Goal: Task Accomplishment & Management: Manage account settings

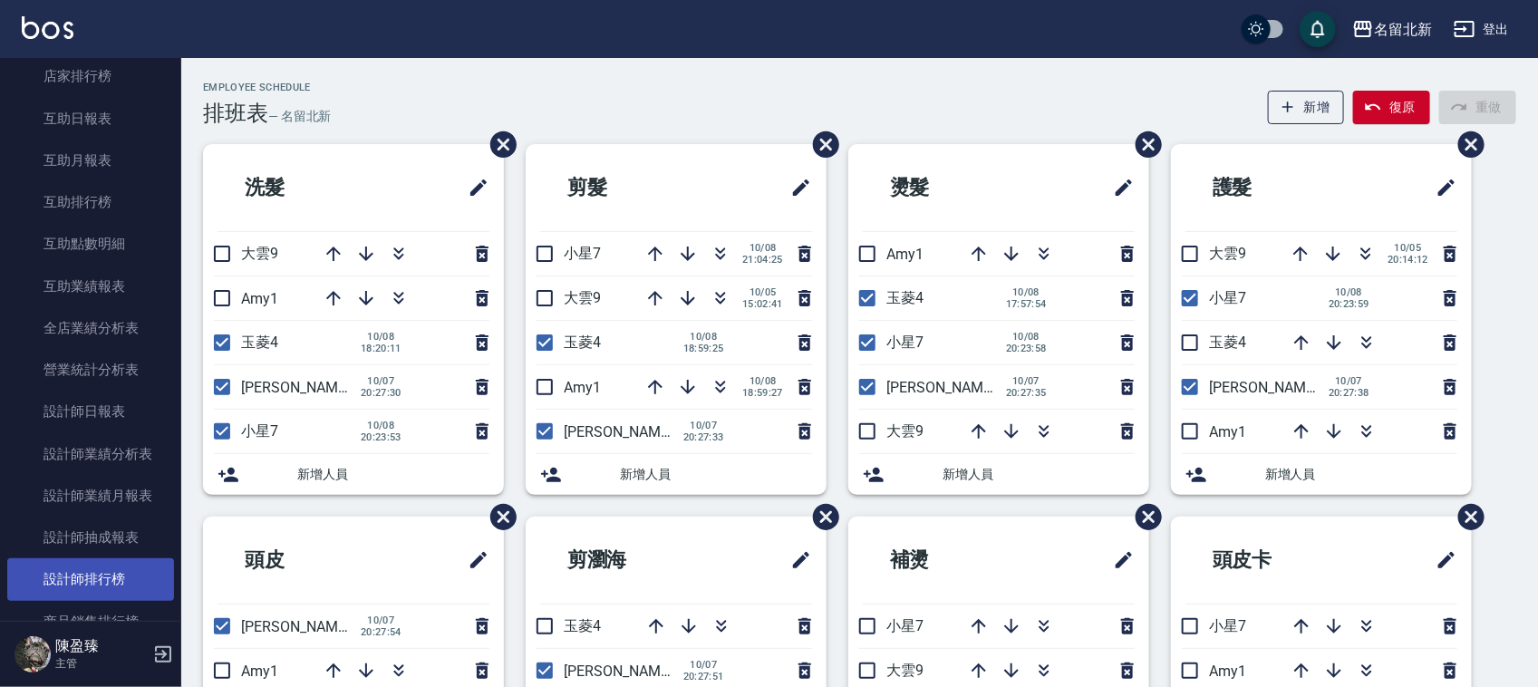
scroll to position [340, 0]
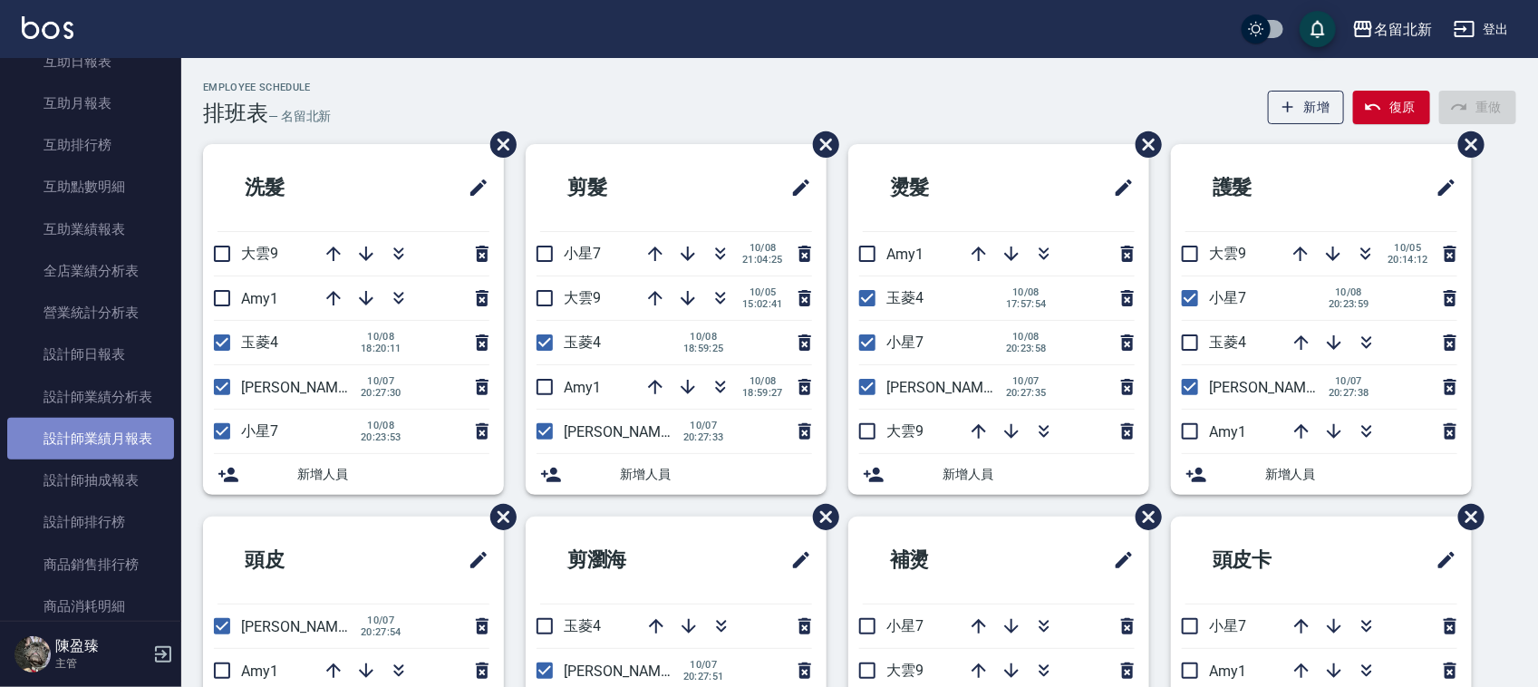
click at [121, 432] on link "設計師業績月報表" at bounding box center [90, 439] width 167 height 42
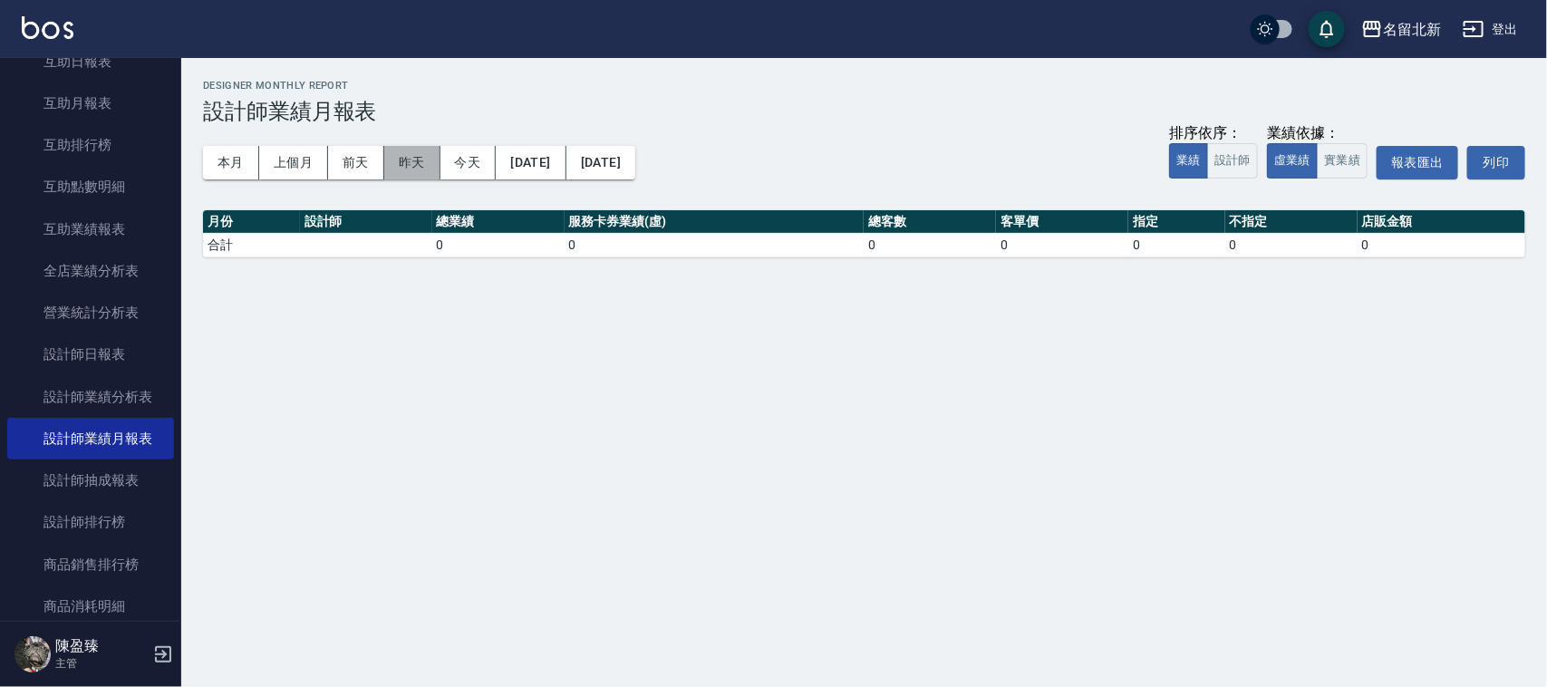
click at [410, 159] on button "昨天" at bounding box center [412, 163] width 56 height 34
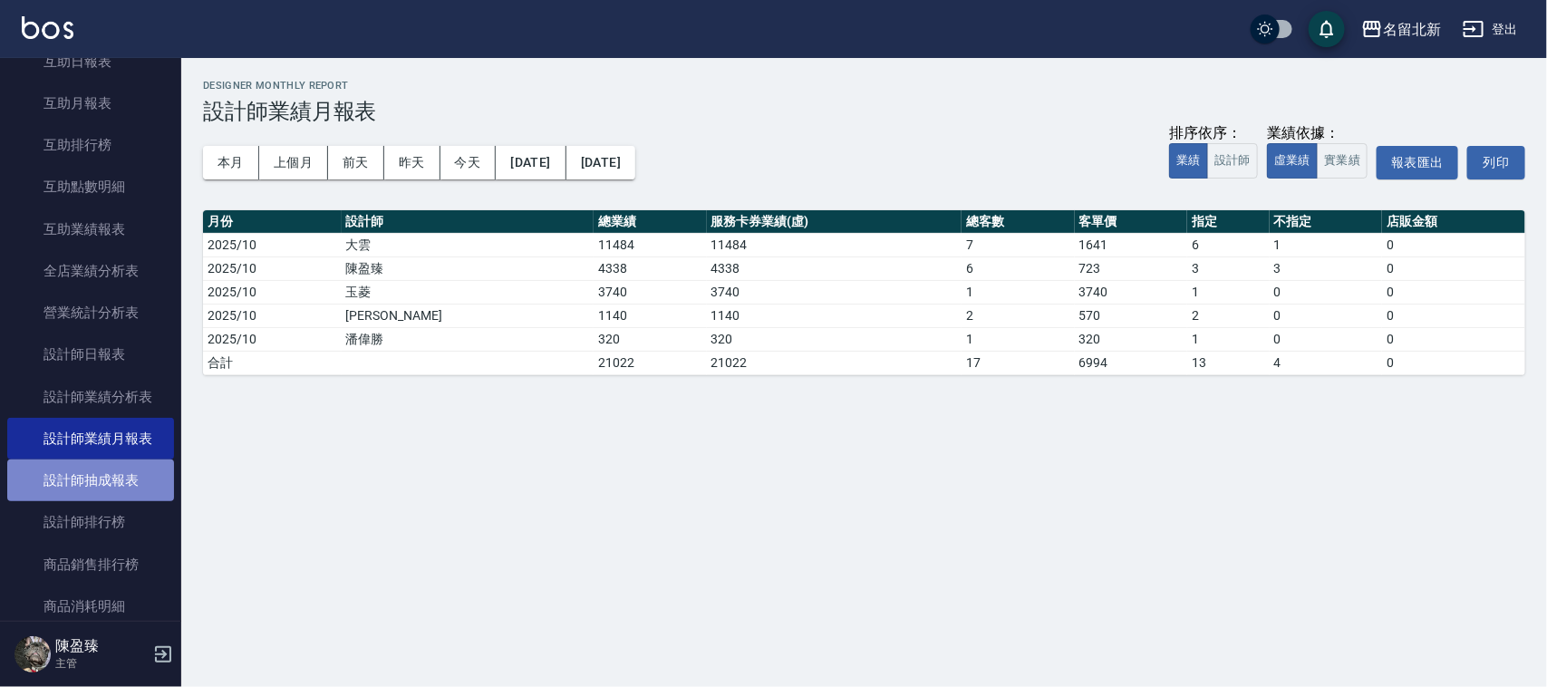
click at [121, 477] on link "設計師抽成報表" at bounding box center [90, 480] width 167 height 42
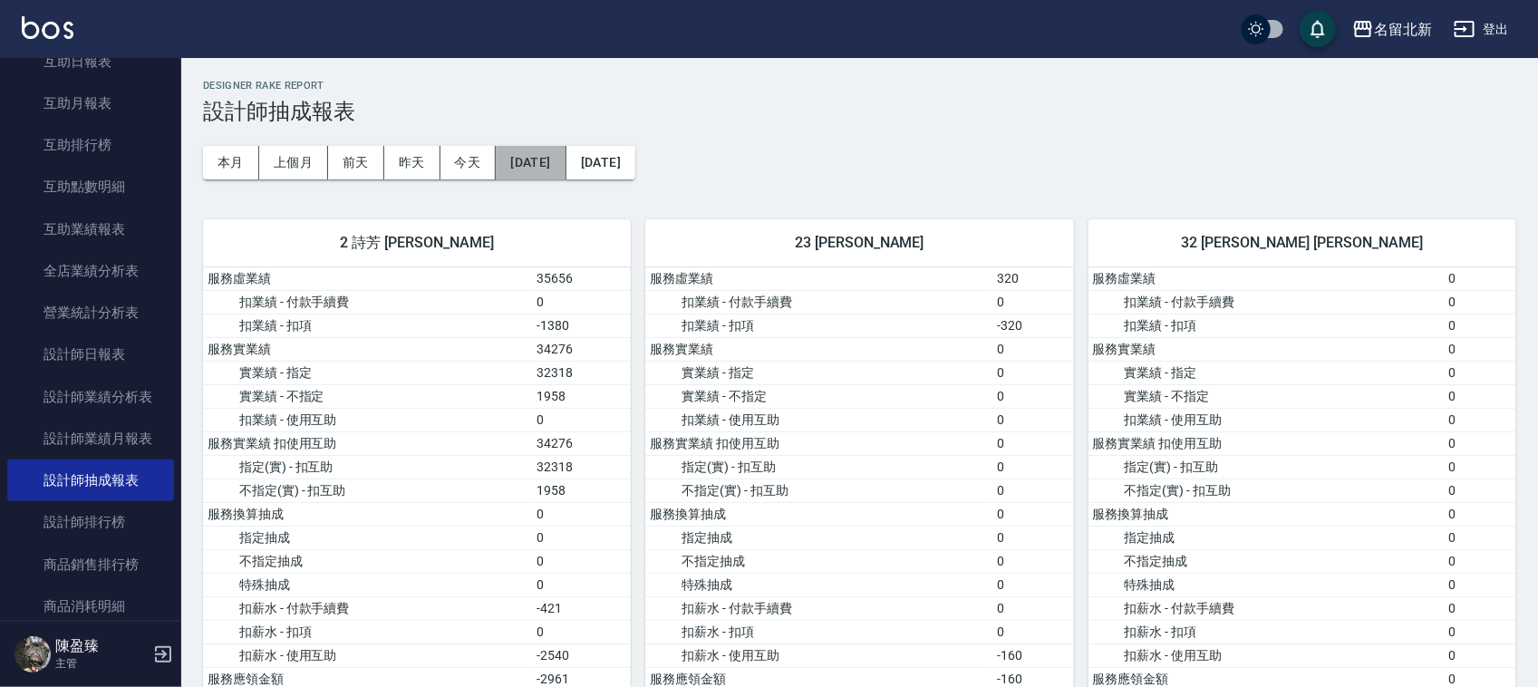
click at [565, 152] on button "[DATE]" at bounding box center [531, 163] width 70 height 34
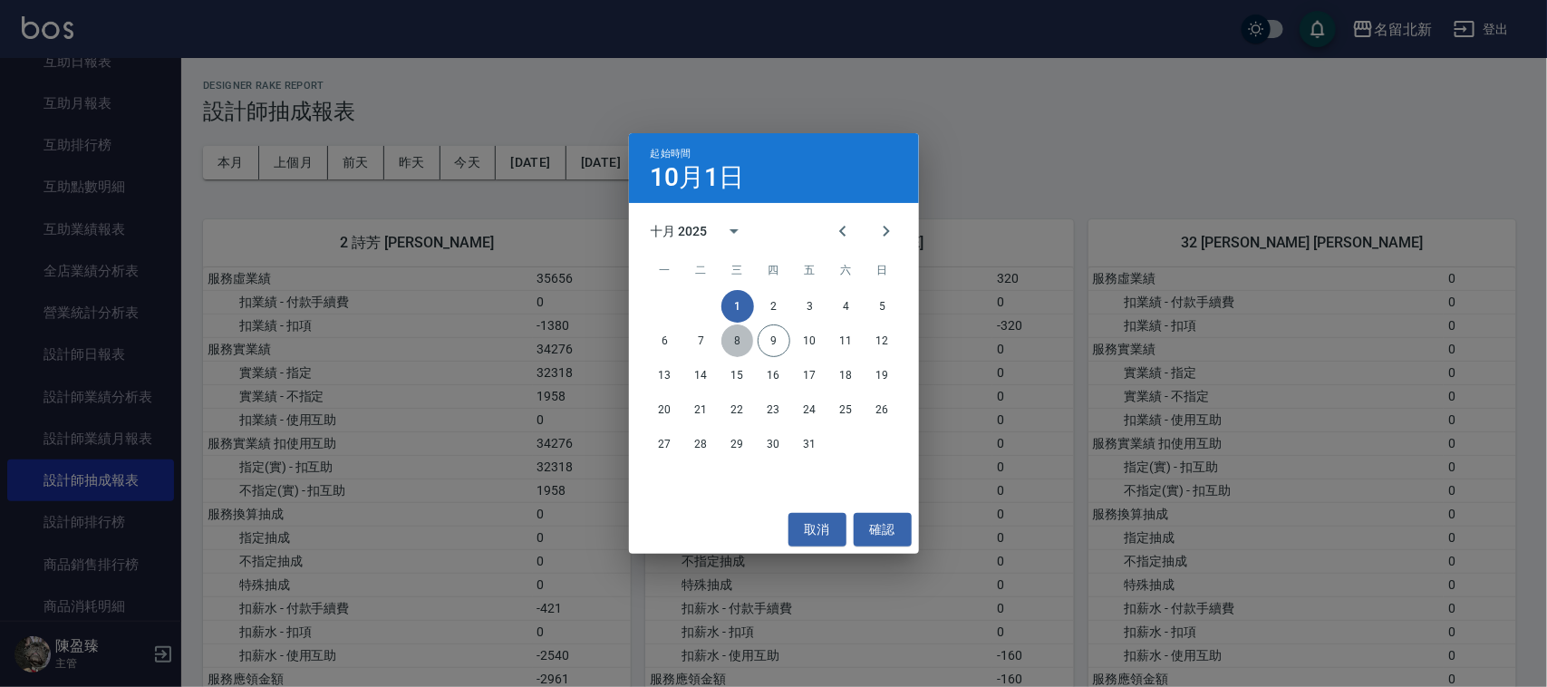
click at [738, 342] on button "8" at bounding box center [737, 340] width 33 height 33
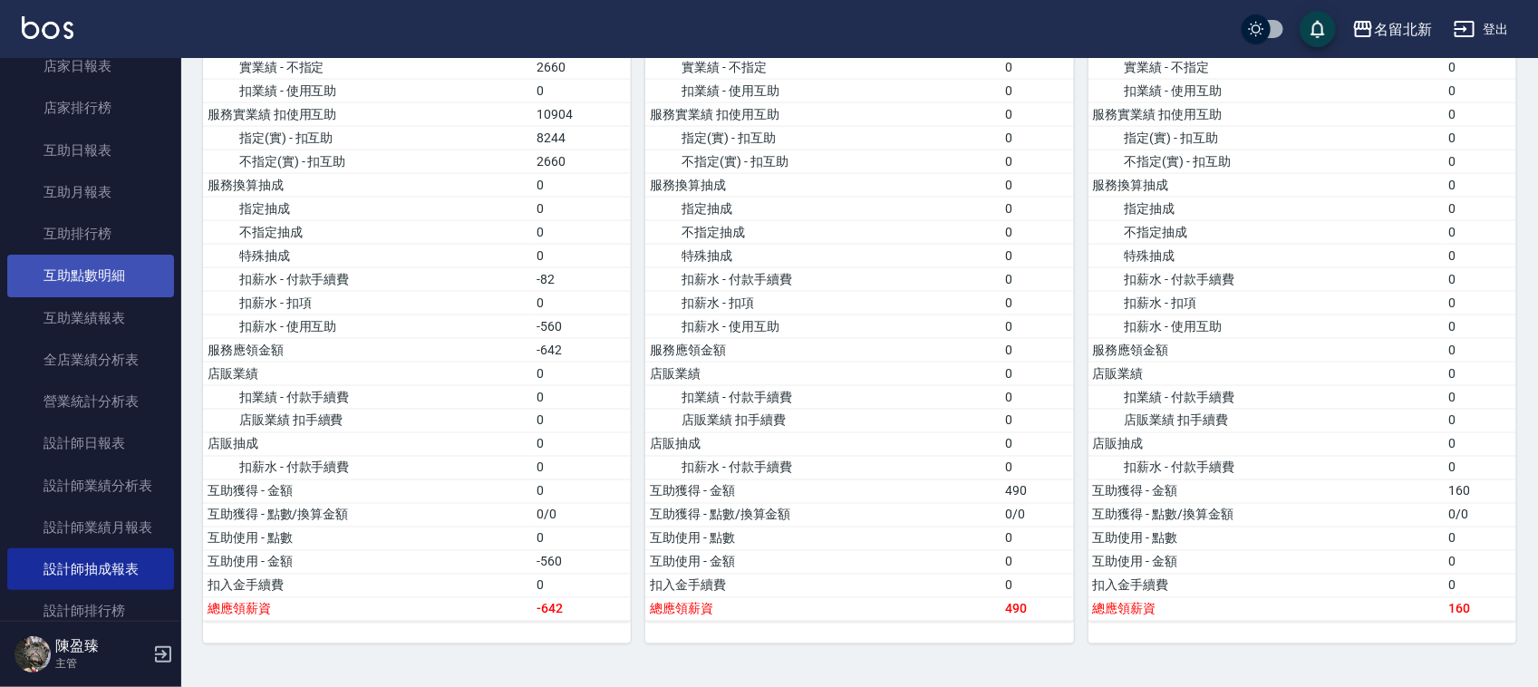
scroll to position [113, 0]
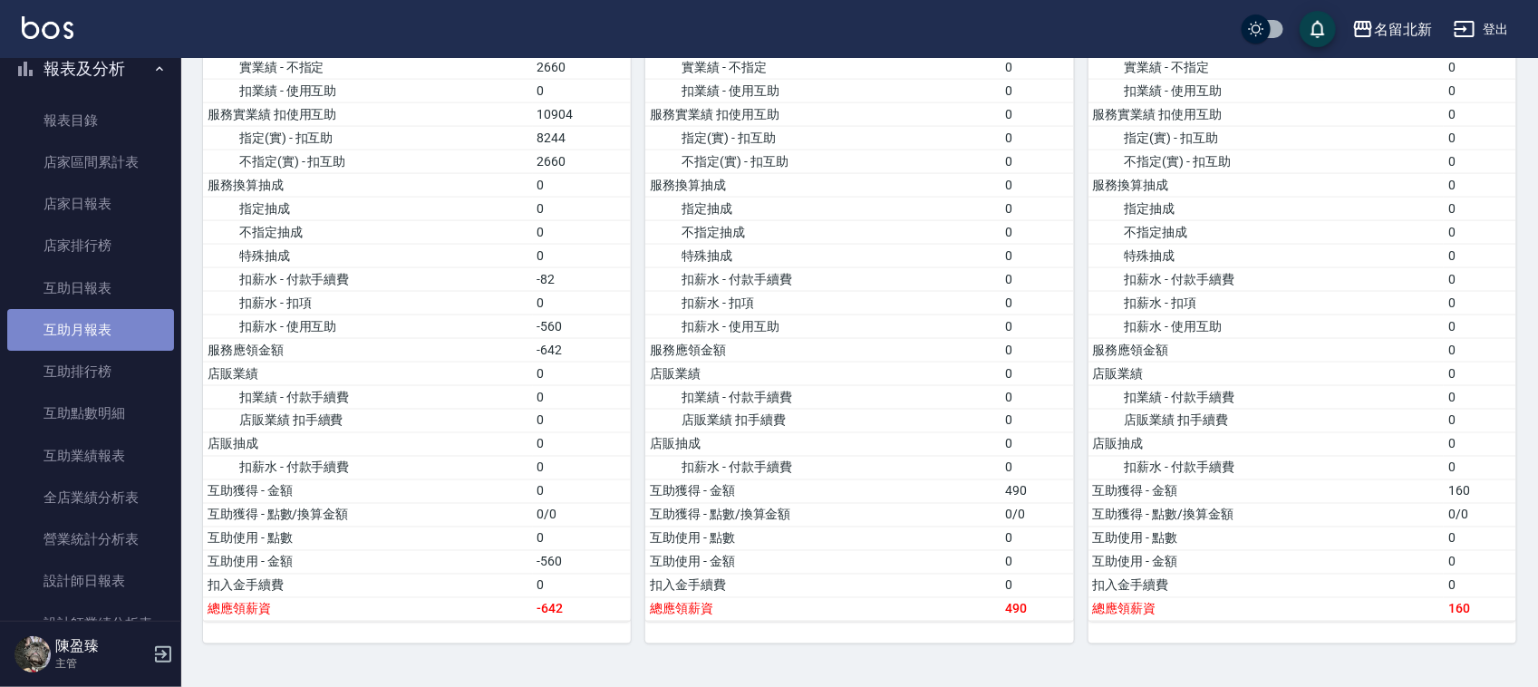
click at [100, 329] on link "互助月報表" at bounding box center [90, 330] width 167 height 42
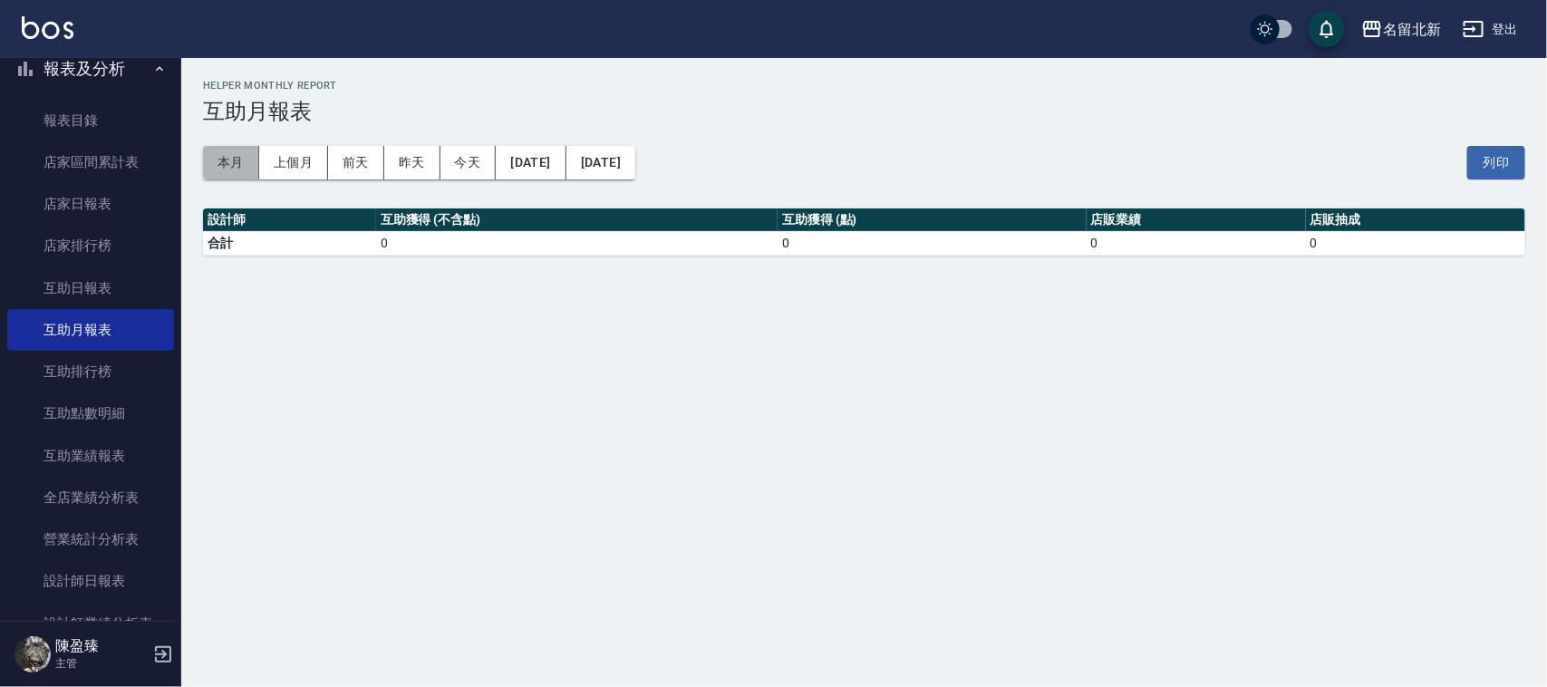
click at [246, 161] on button "本月" at bounding box center [231, 163] width 56 height 34
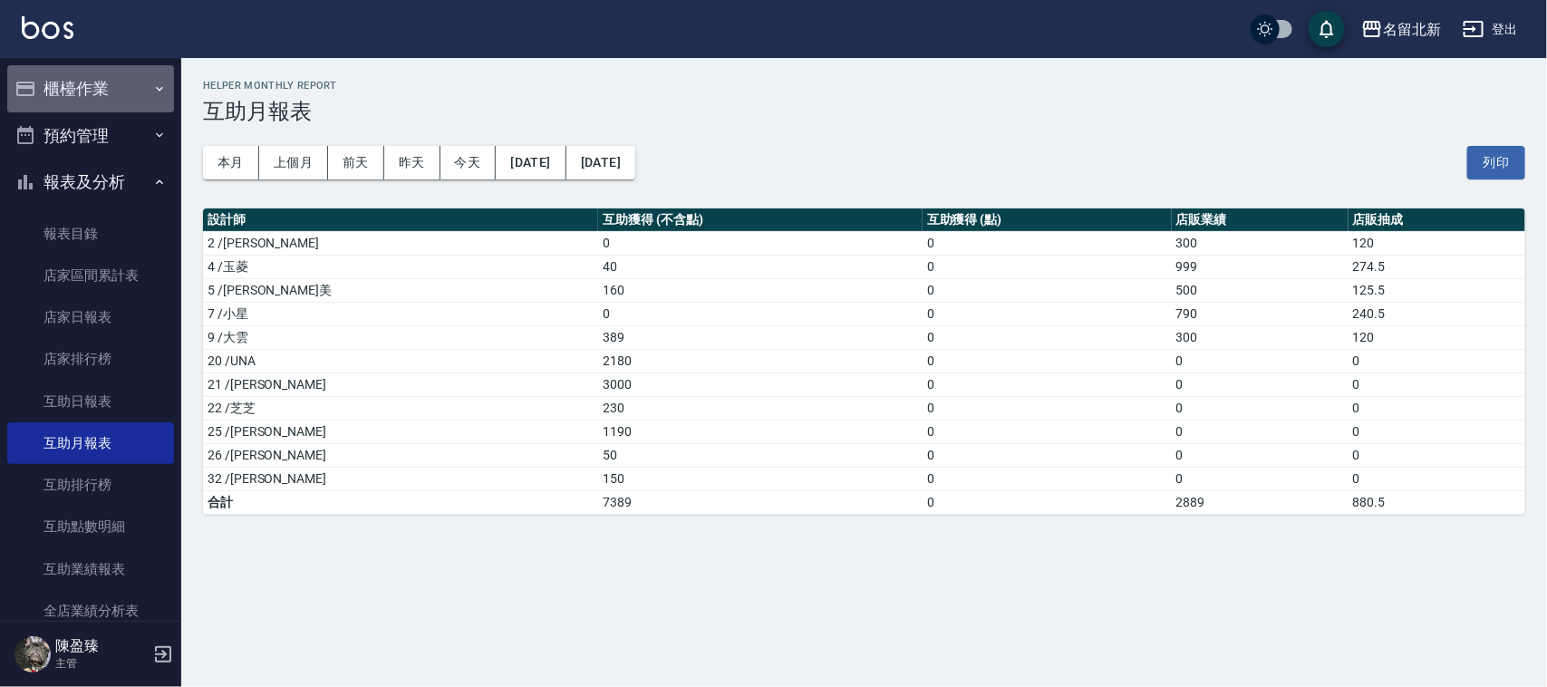
click at [119, 89] on button "櫃檯作業" at bounding box center [90, 88] width 167 height 47
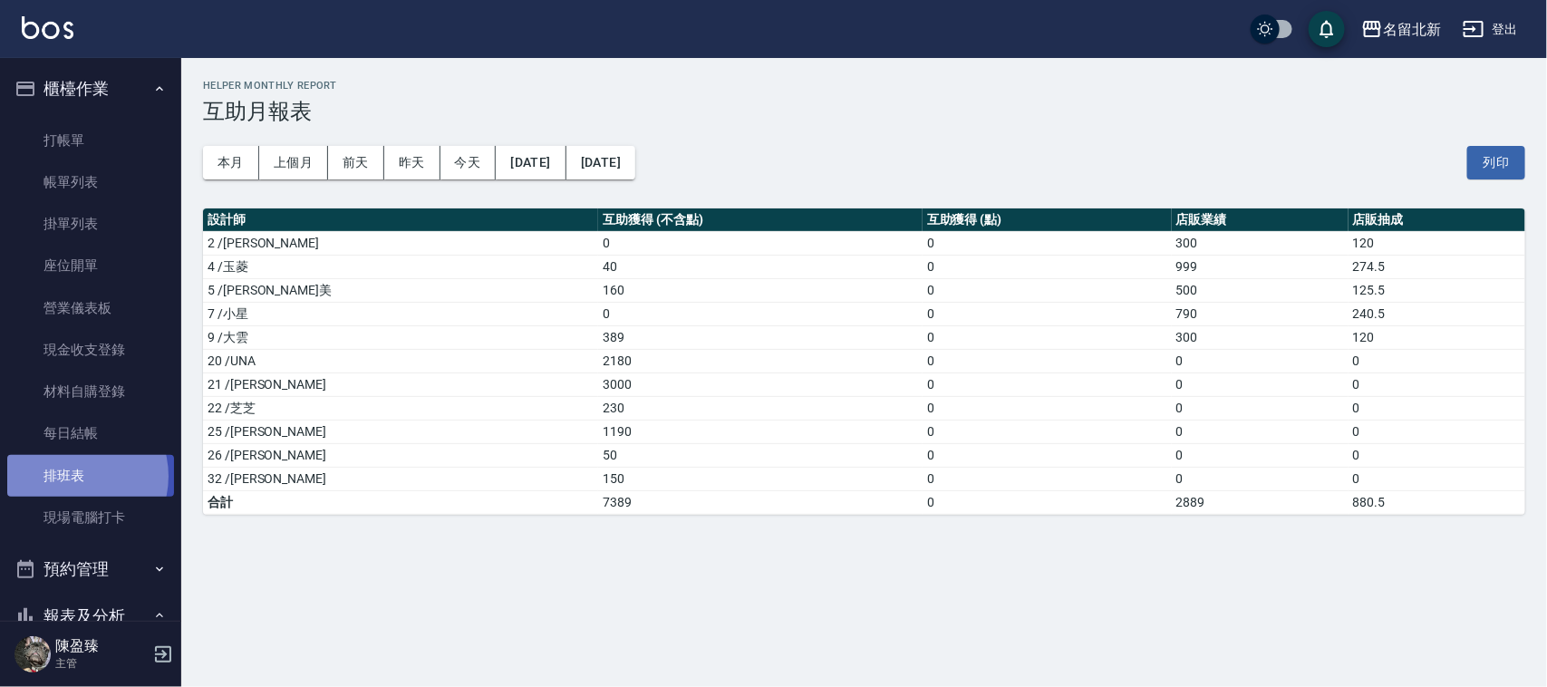
click at [71, 476] on link "排班表" at bounding box center [90, 476] width 167 height 42
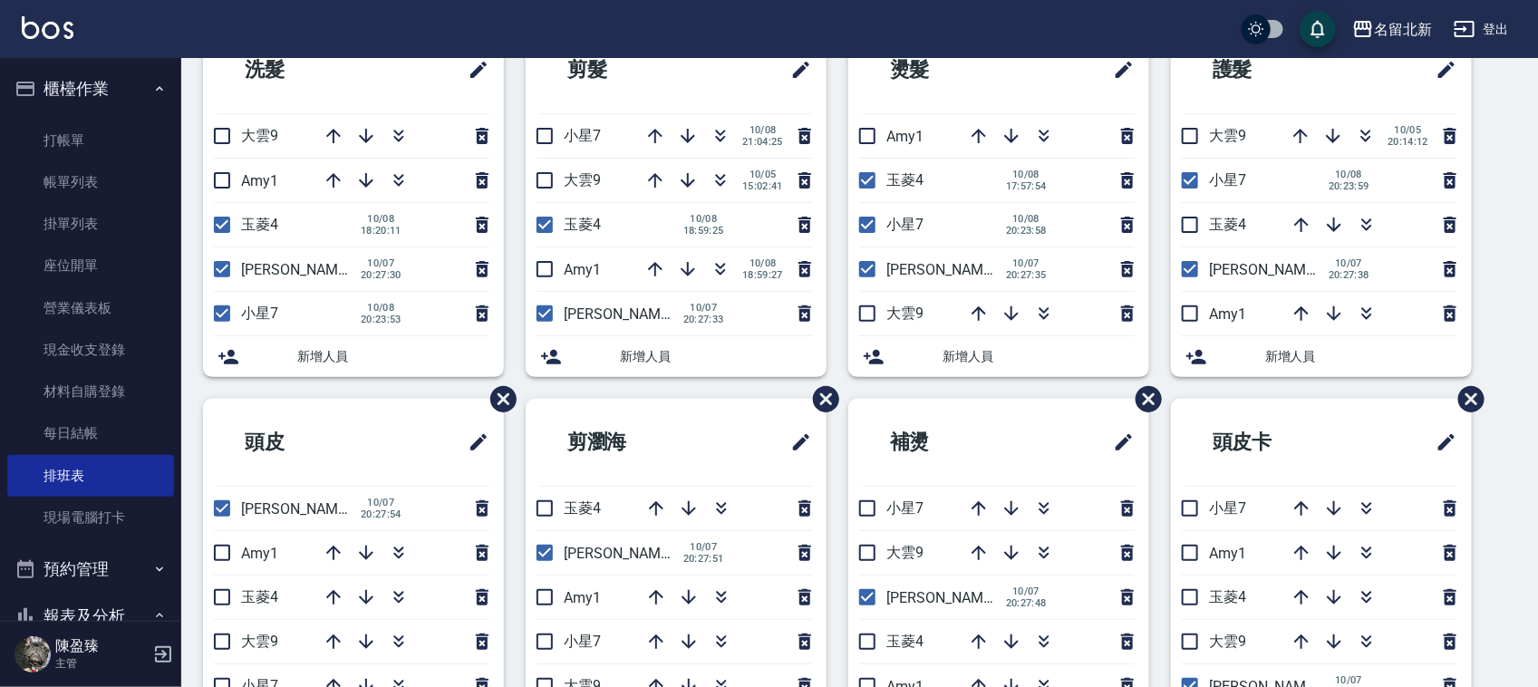
scroll to position [123, 0]
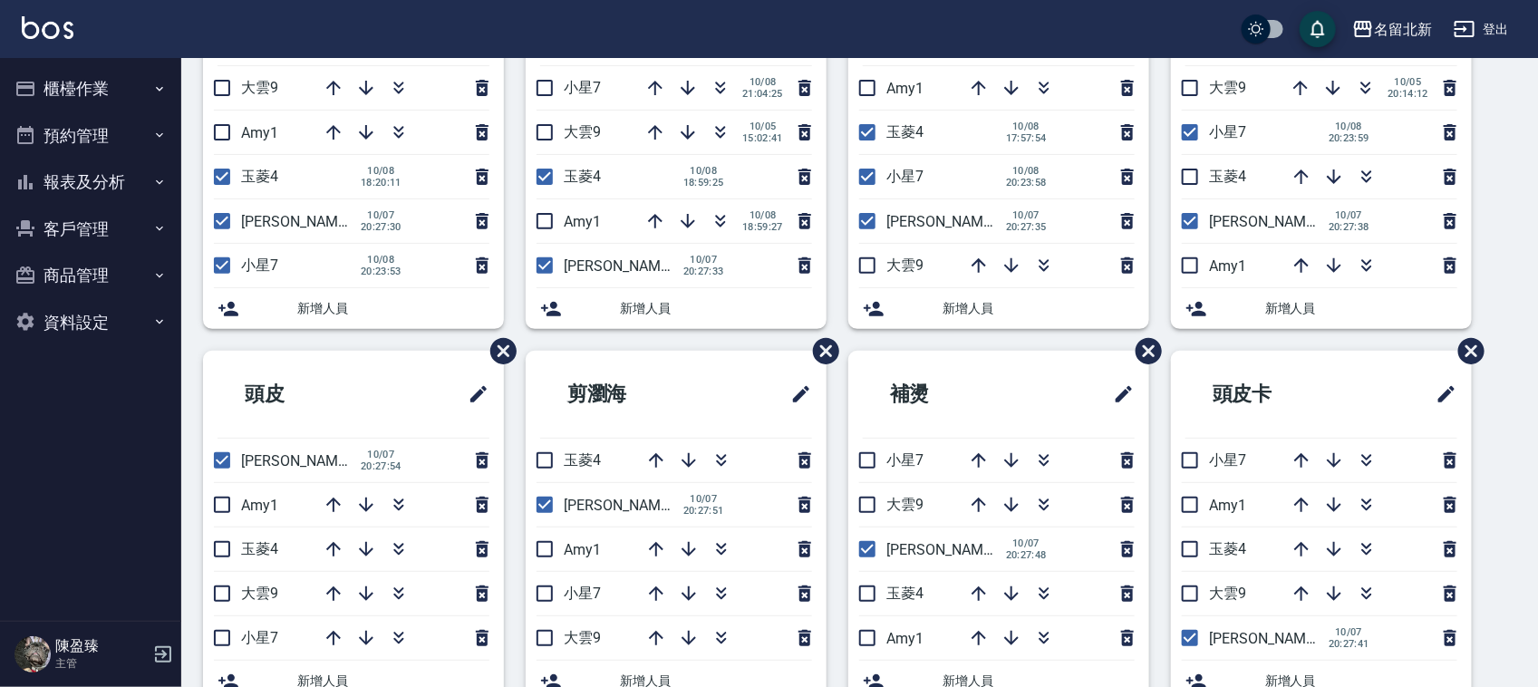
scroll to position [227, 0]
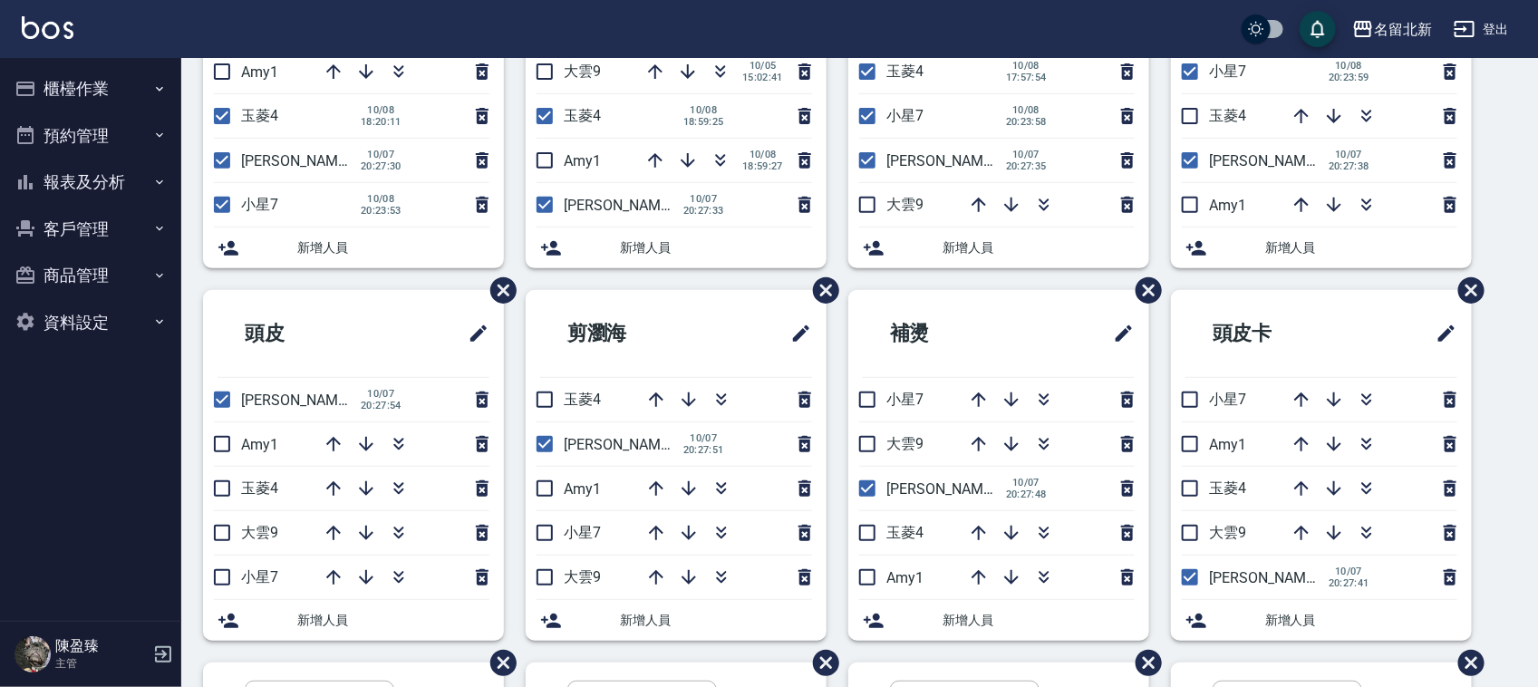
click at [216, 489] on input "checkbox" at bounding box center [222, 488] width 38 height 38
checkbox input "true"
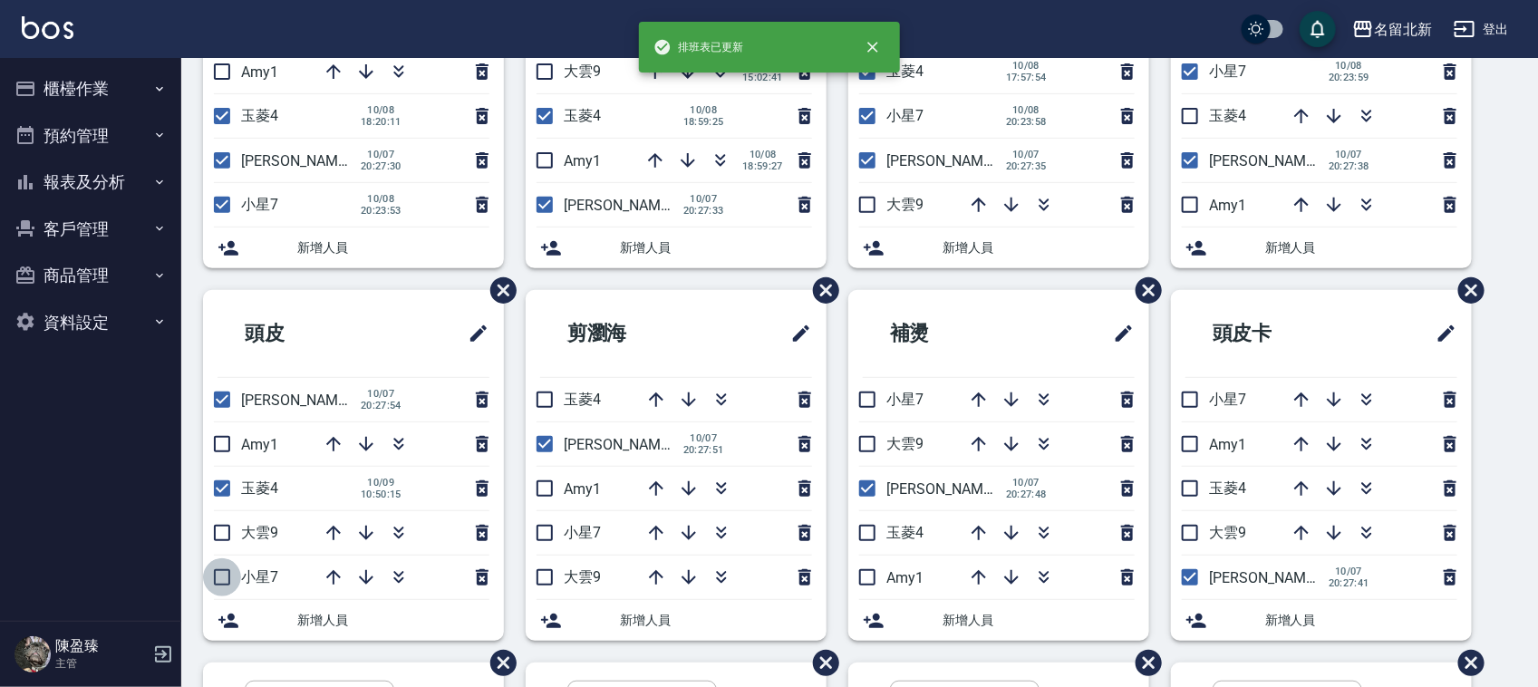
click at [229, 583] on input "checkbox" at bounding box center [222, 577] width 38 height 38
checkbox input "true"
click at [544, 408] on input "checkbox" at bounding box center [544, 400] width 38 height 38
click at [546, 405] on input "checkbox" at bounding box center [544, 400] width 38 height 38
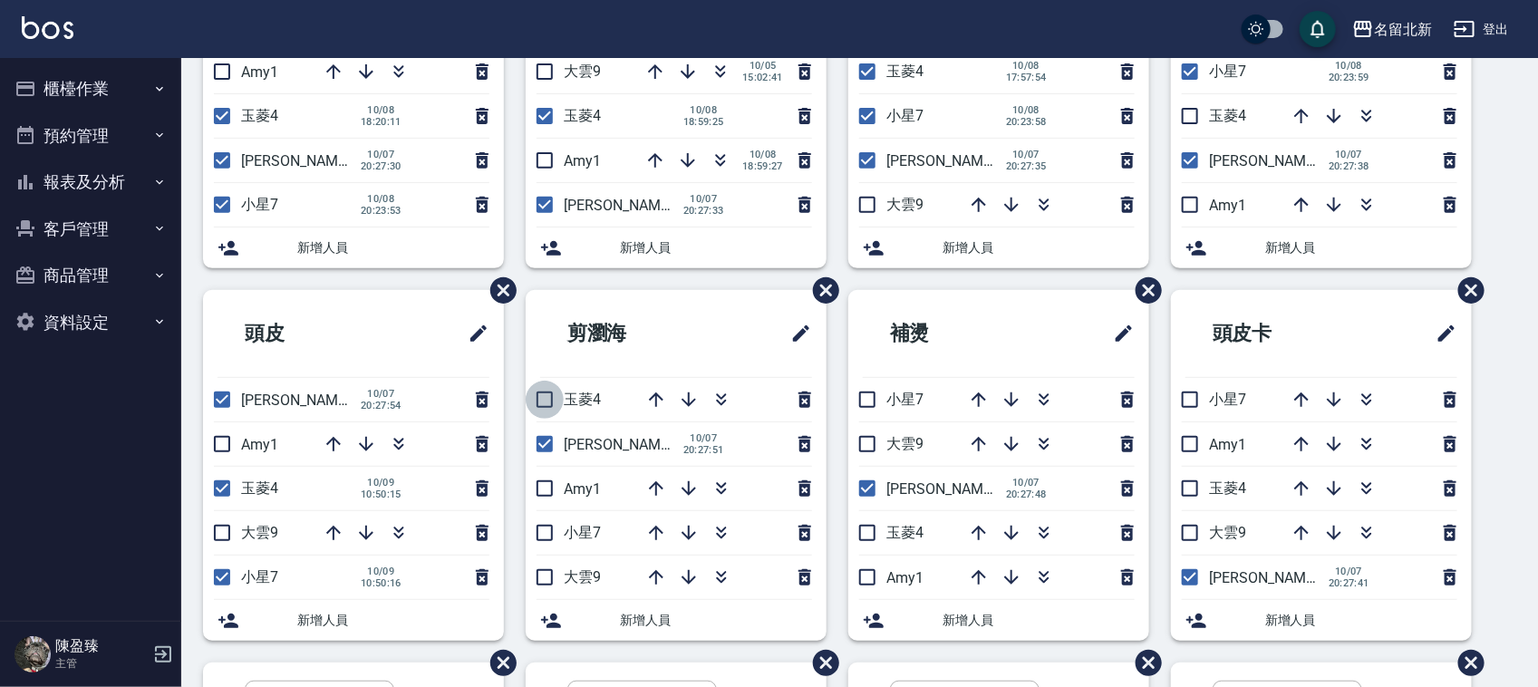
click at [542, 410] on input "checkbox" at bounding box center [544, 400] width 38 height 38
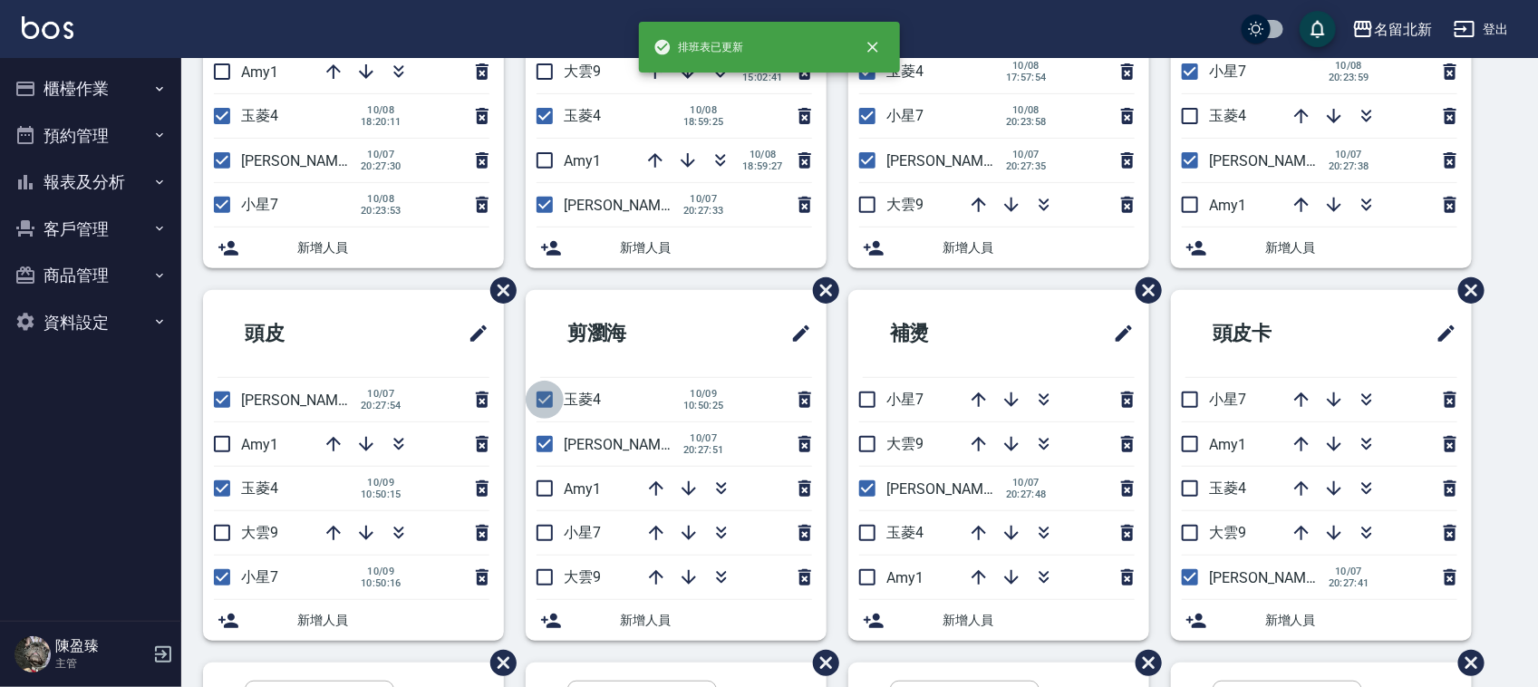
click at [542, 410] on input "checkbox" at bounding box center [544, 400] width 38 height 38
checkbox input "false"
click at [545, 527] on input "checkbox" at bounding box center [544, 533] width 38 height 38
checkbox input "true"
click at [215, 487] on input "checkbox" at bounding box center [222, 488] width 38 height 38
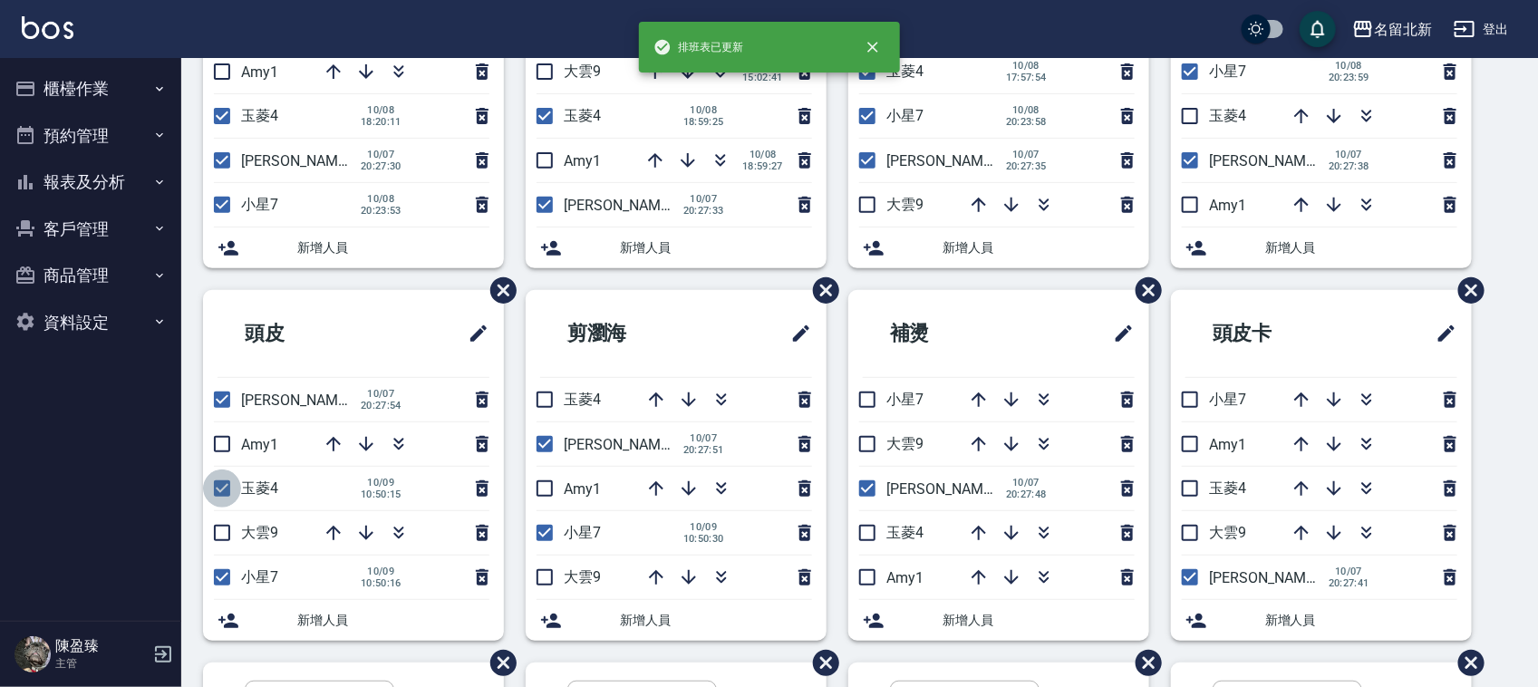
checkbox input "false"
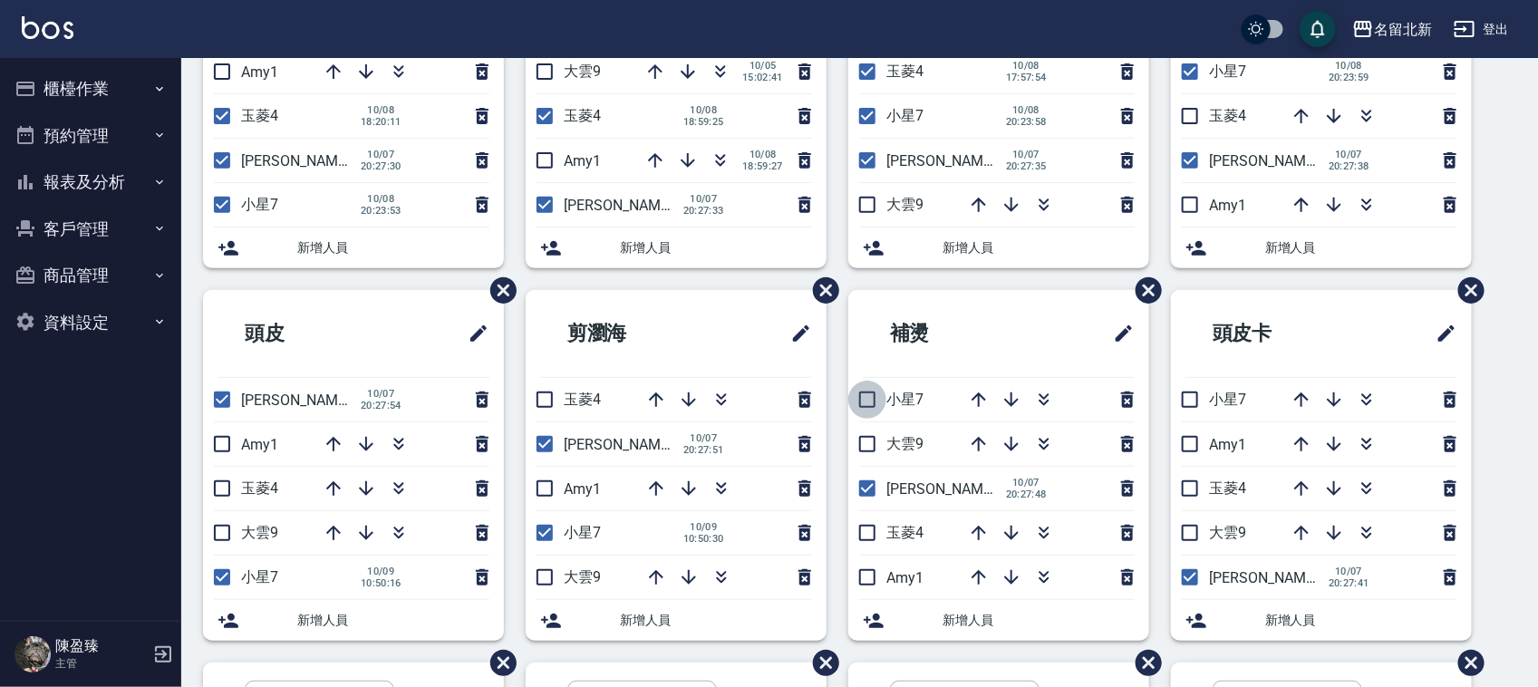
click at [866, 408] on input "checkbox" at bounding box center [867, 400] width 38 height 38
checkbox input "true"
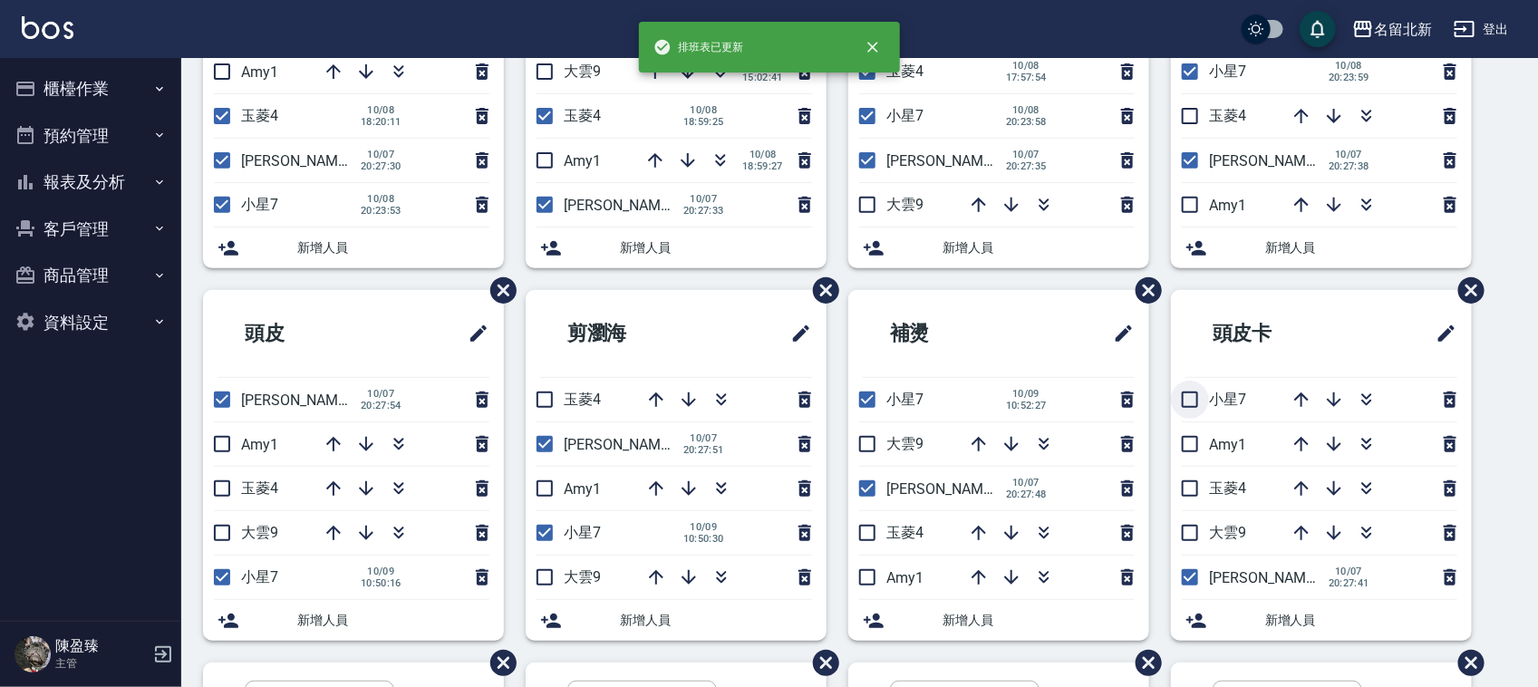
click at [1198, 395] on input "checkbox" at bounding box center [1190, 400] width 38 height 38
checkbox input "true"
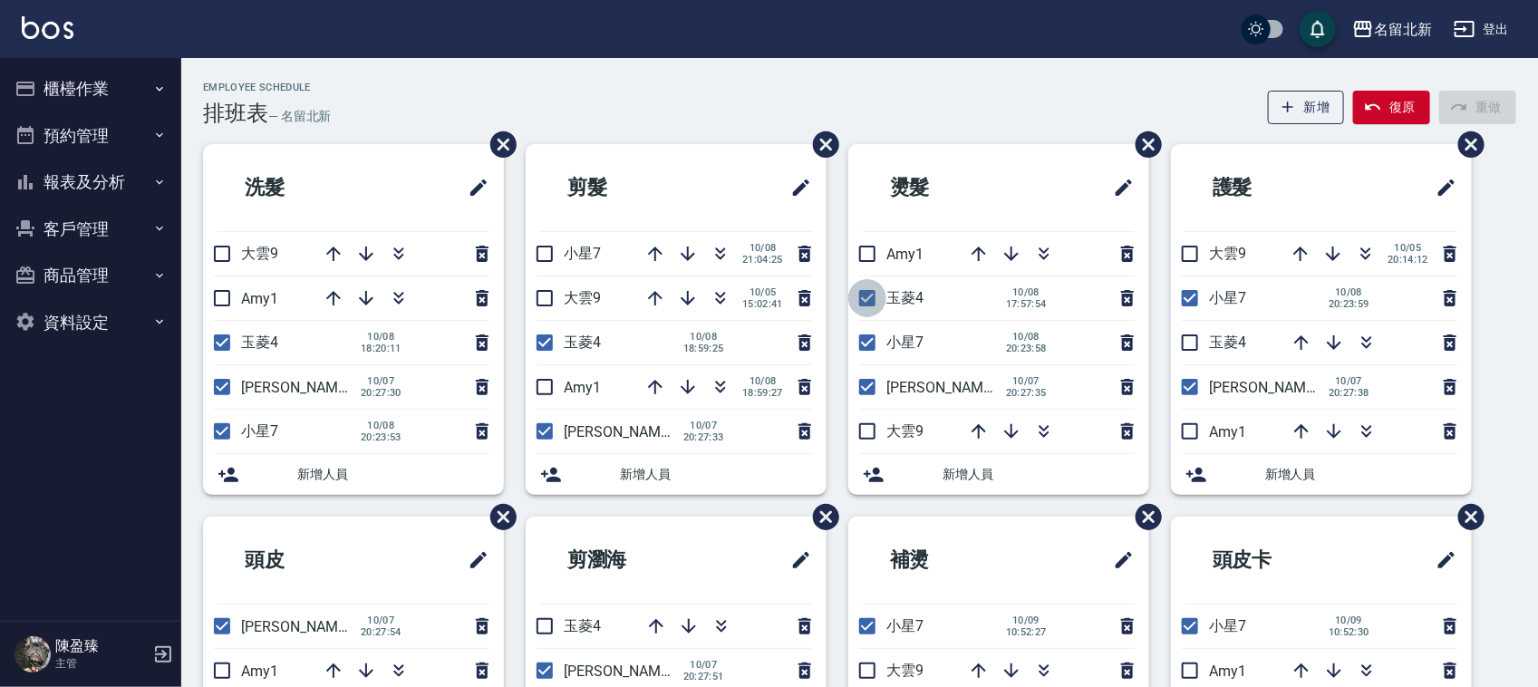
click at [871, 302] on input "checkbox" at bounding box center [867, 298] width 38 height 38
checkbox input "false"
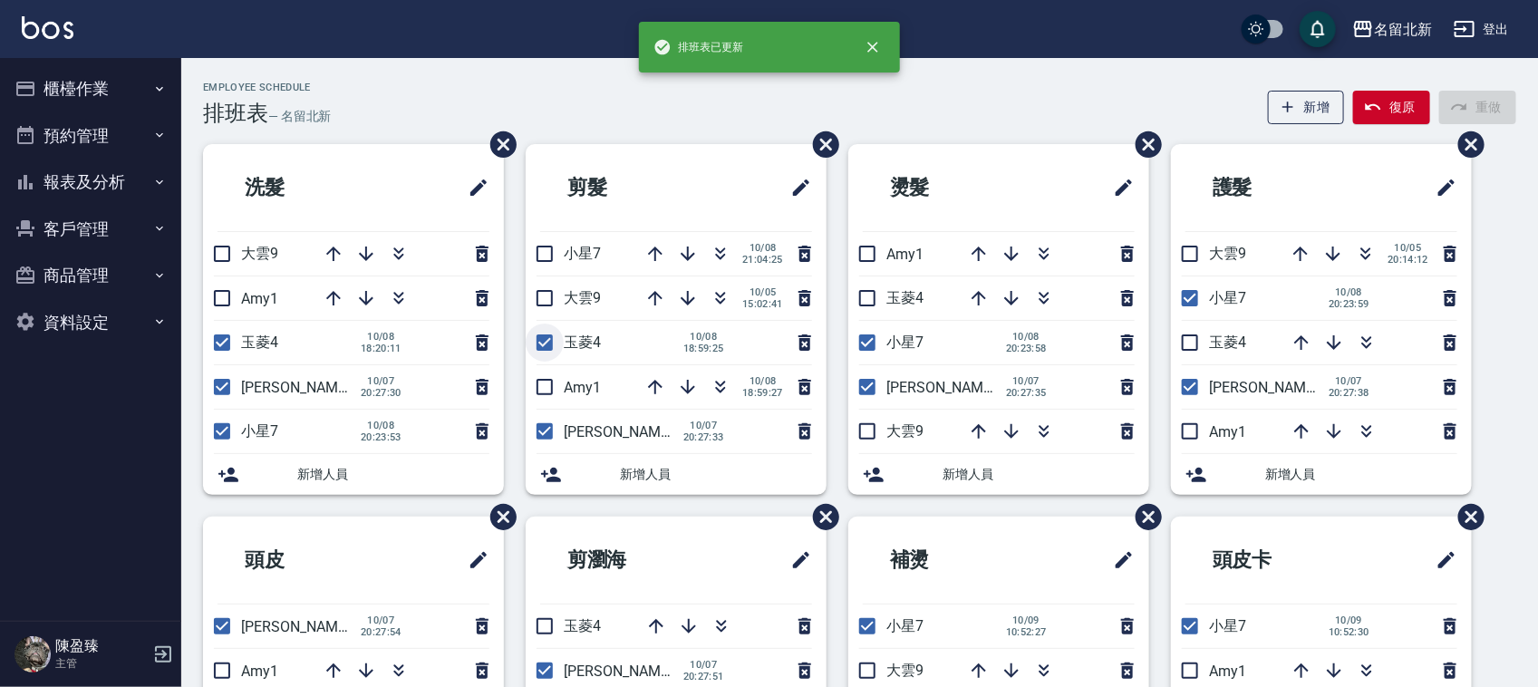
click at [540, 349] on input "checkbox" at bounding box center [544, 342] width 38 height 38
checkbox input "false"
click at [541, 258] on input "checkbox" at bounding box center [544, 254] width 38 height 38
checkbox input "true"
click at [220, 345] on input "checkbox" at bounding box center [222, 342] width 38 height 38
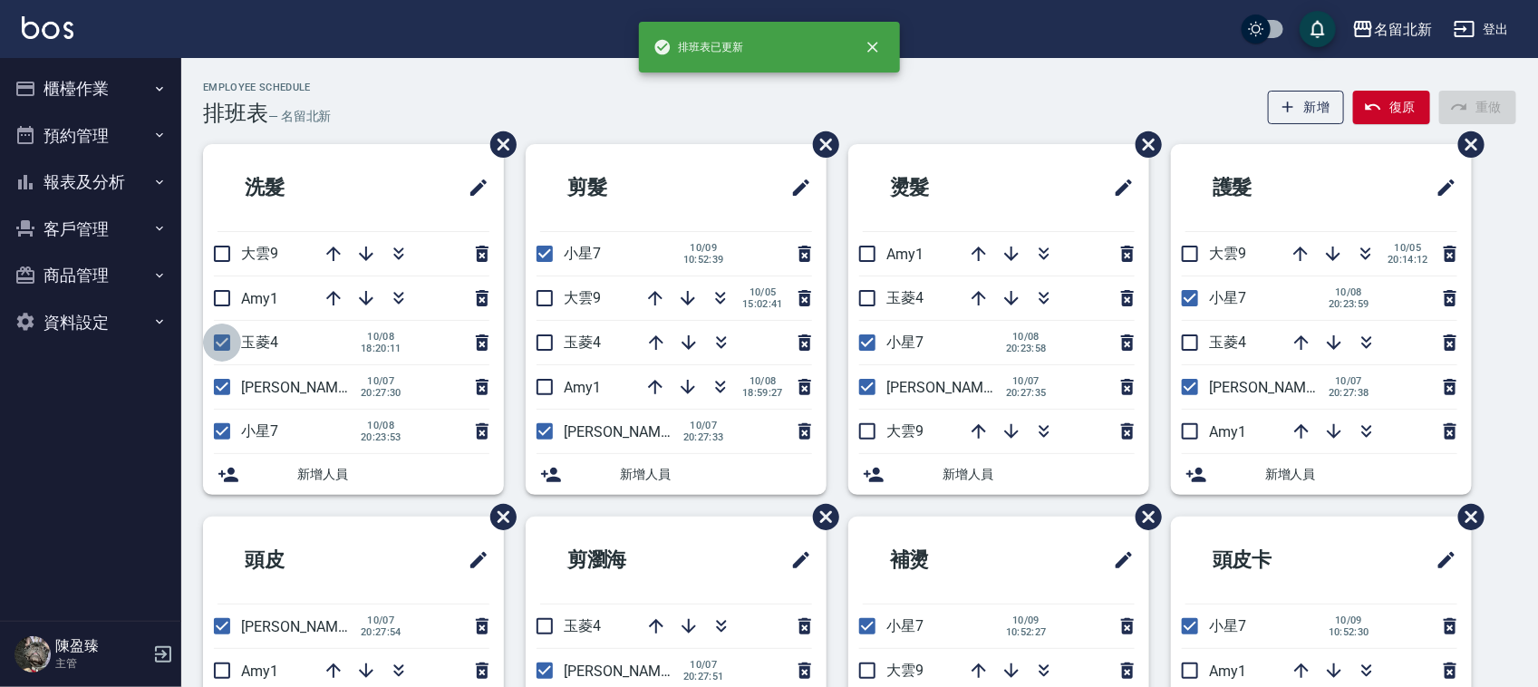
checkbox input "false"
